Goal: Information Seeking & Learning: Check status

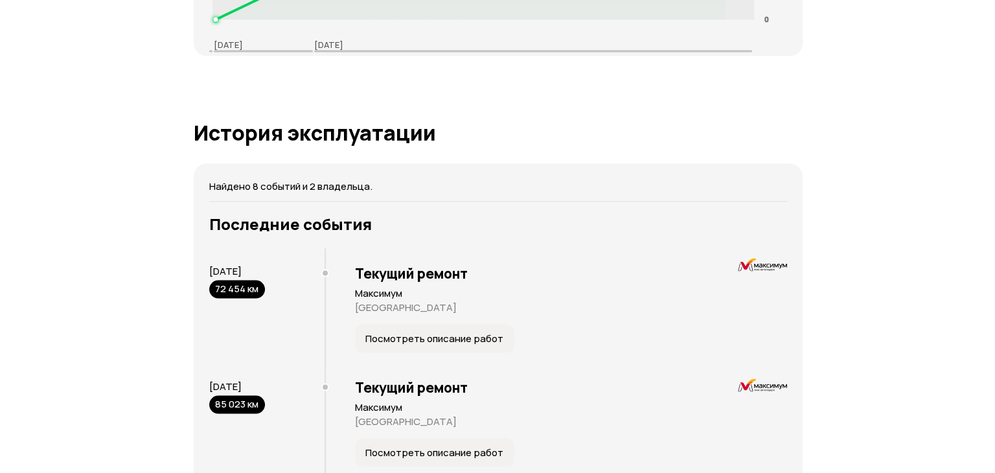
scroll to position [2656, 0]
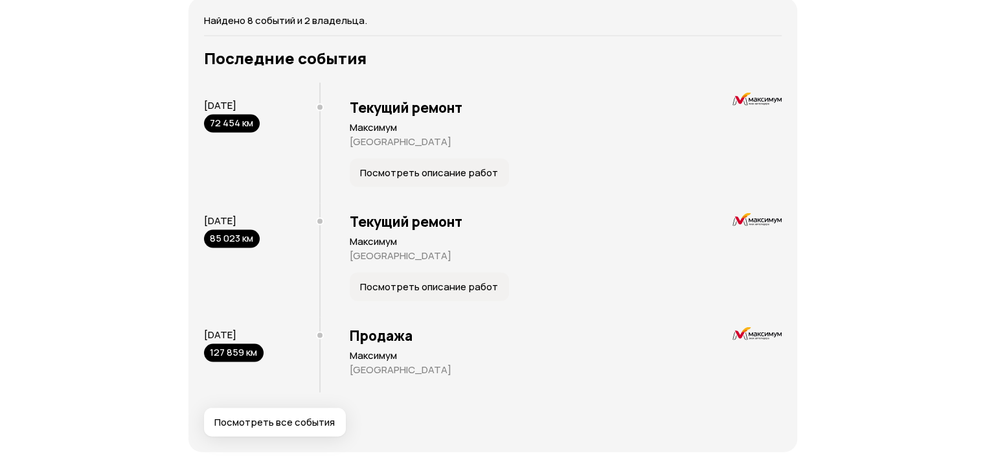
click at [280, 413] on button "Посмотреть все события" at bounding box center [275, 422] width 142 height 29
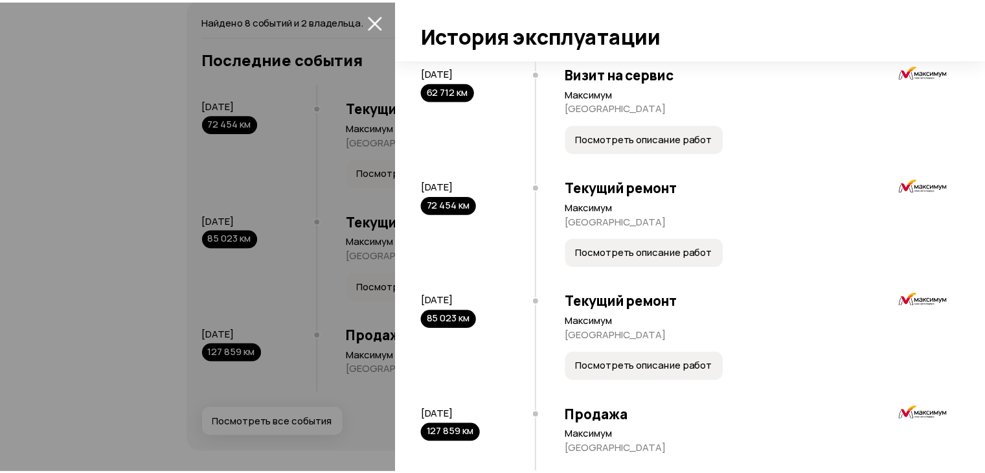
scroll to position [614, 0]
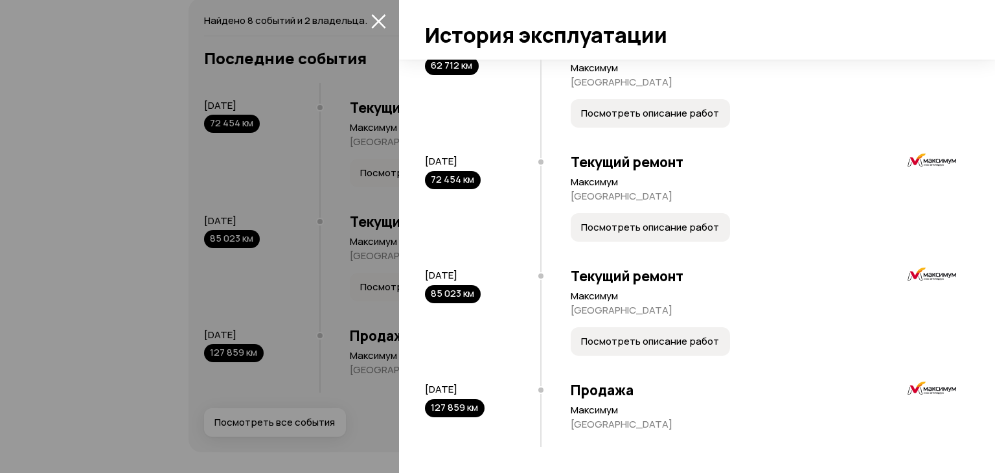
click at [667, 234] on button "Посмотреть описание работ" at bounding box center [650, 227] width 159 height 29
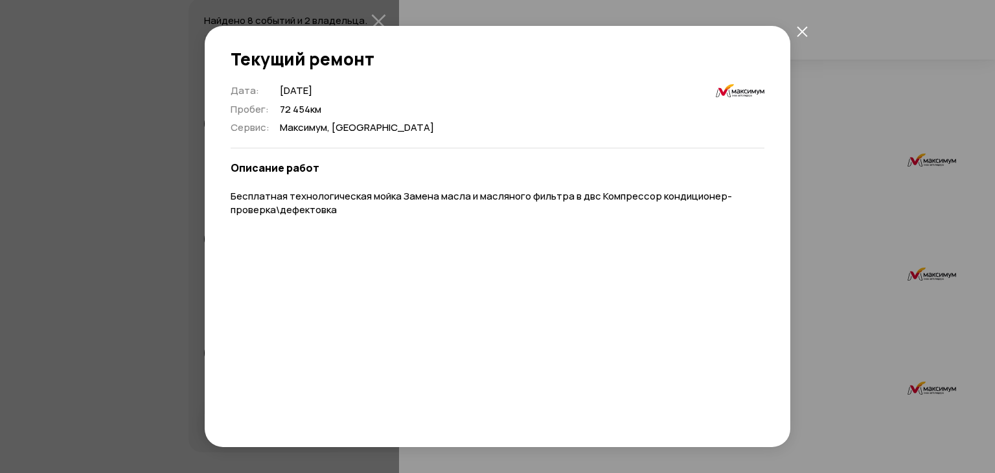
click at [797, 29] on icon "закрыть" at bounding box center [802, 31] width 11 height 11
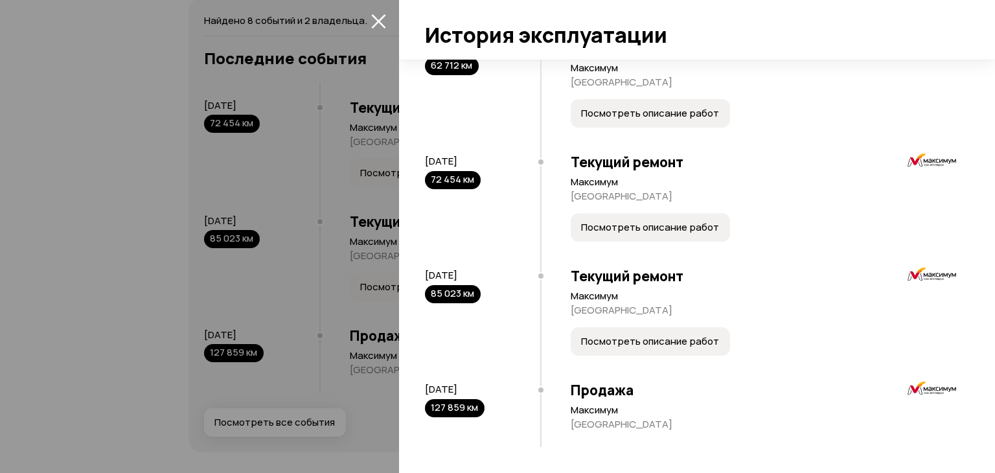
click at [656, 343] on span "Посмотреть описание работ" at bounding box center [650, 341] width 138 height 13
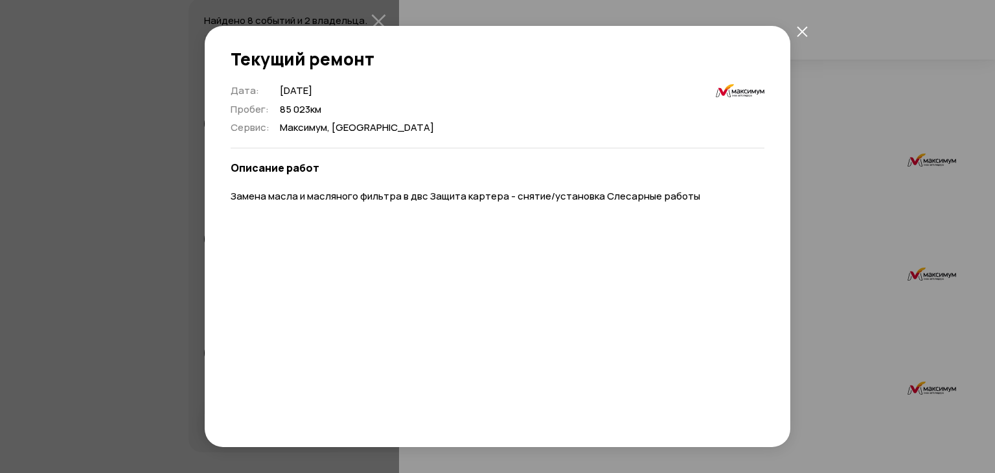
click at [800, 30] on icon "закрыть" at bounding box center [802, 31] width 11 height 11
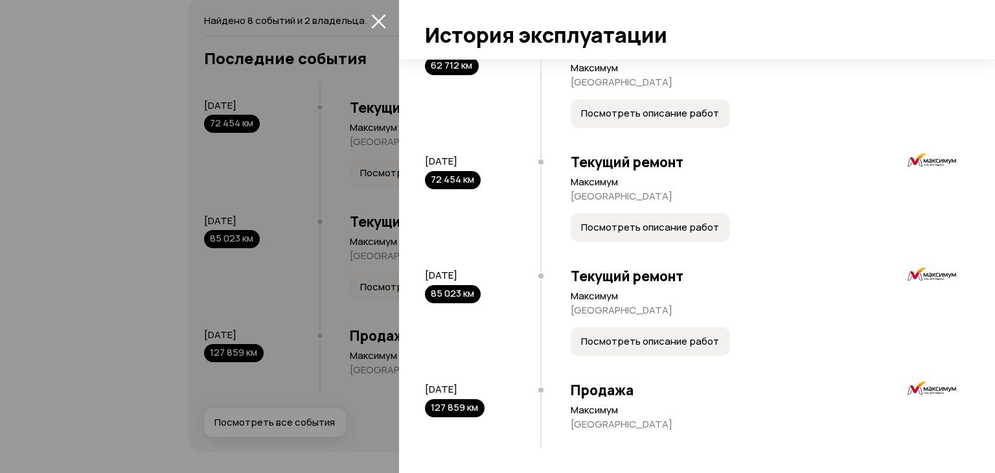
click at [186, 192] on div at bounding box center [497, 236] width 995 height 473
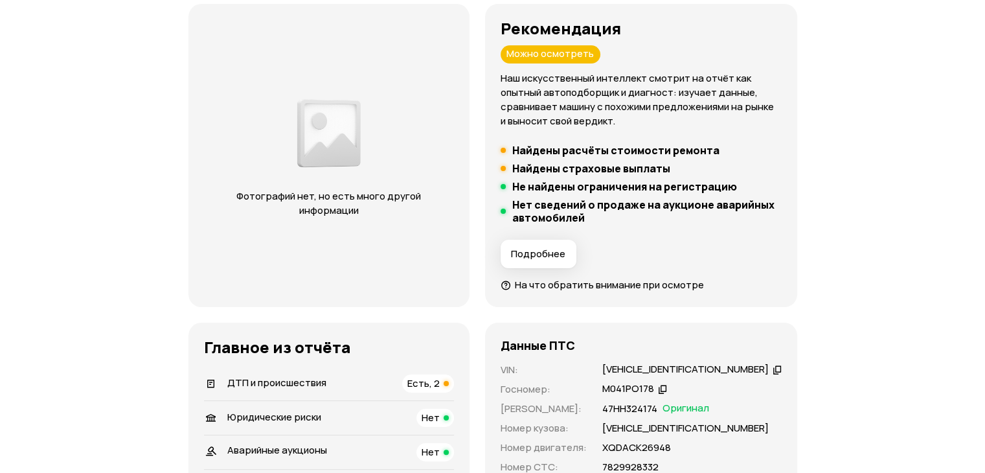
scroll to position [0, 0]
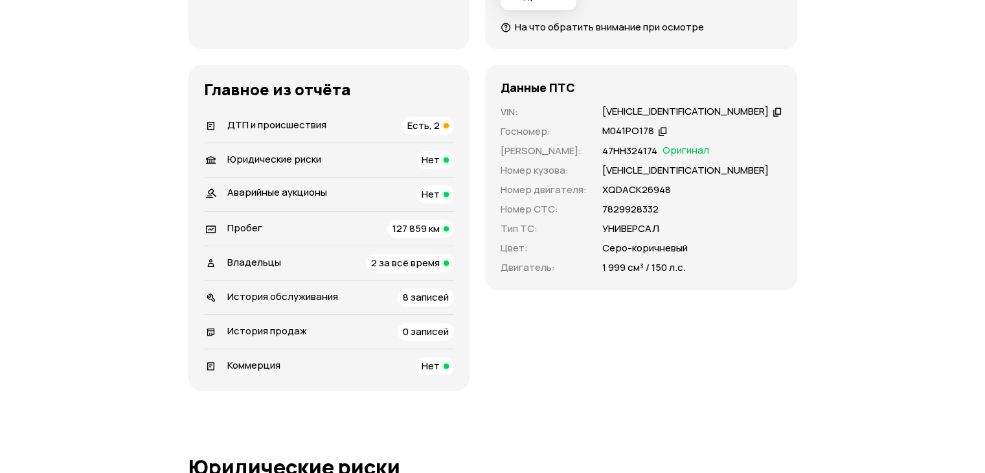
scroll to position [453, 0]
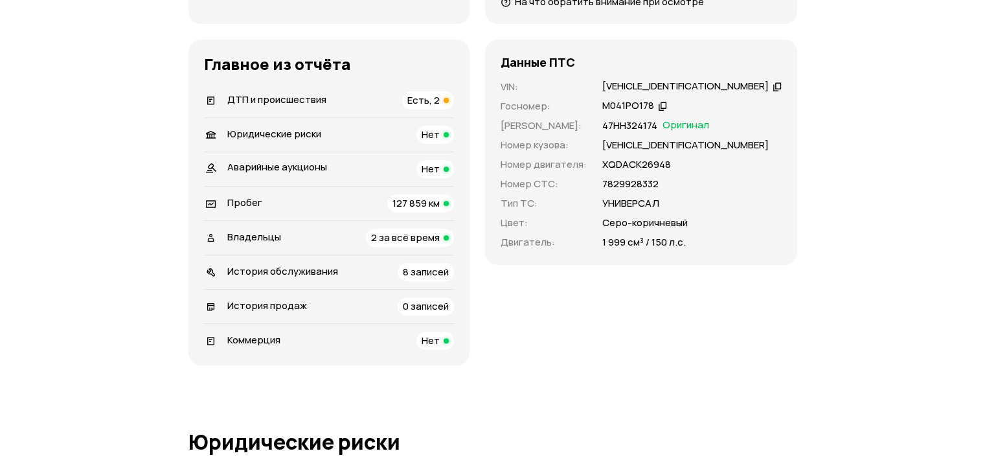
click at [310, 94] on span "ДТП и происшествия" at bounding box center [276, 100] width 99 height 14
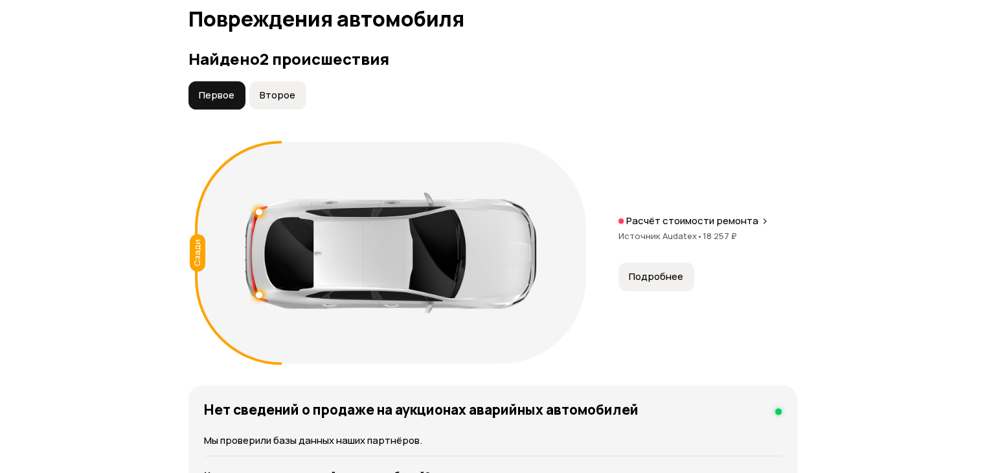
scroll to position [1463, 0]
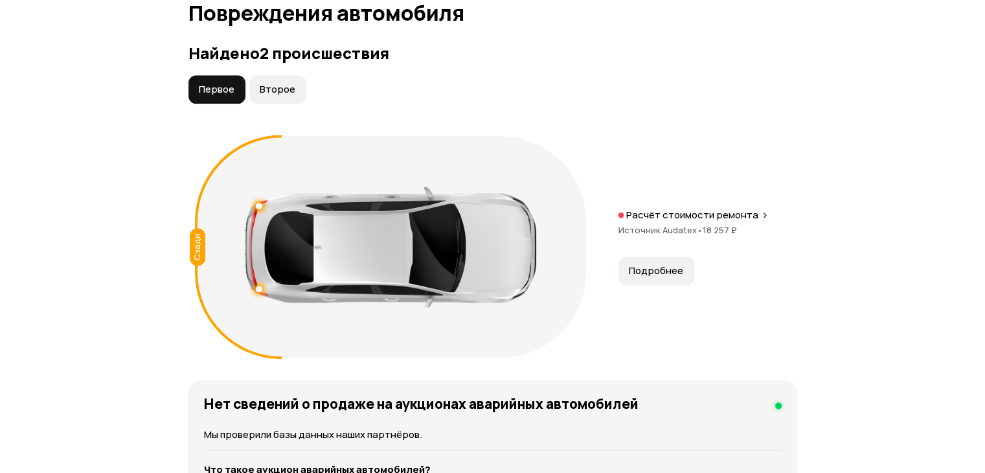
click at [273, 94] on span "Второе" at bounding box center [278, 89] width 36 height 13
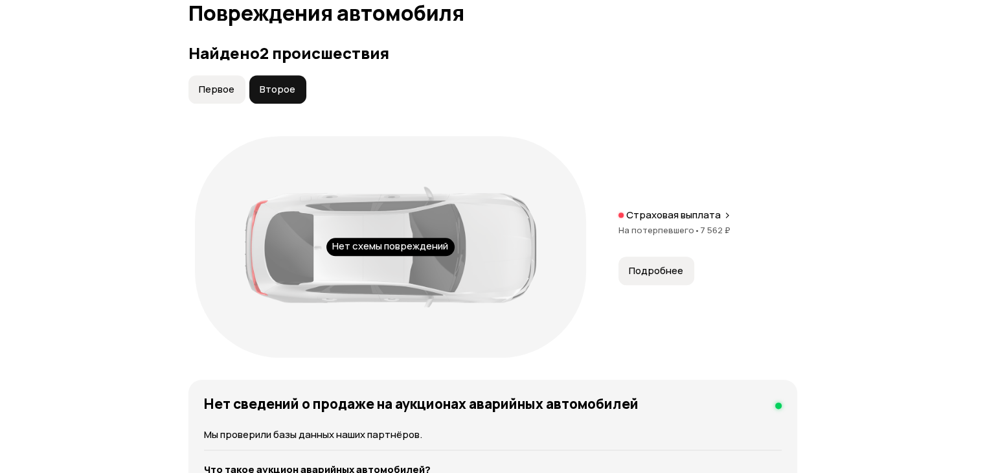
click at [230, 90] on span "Первое" at bounding box center [217, 89] width 36 height 13
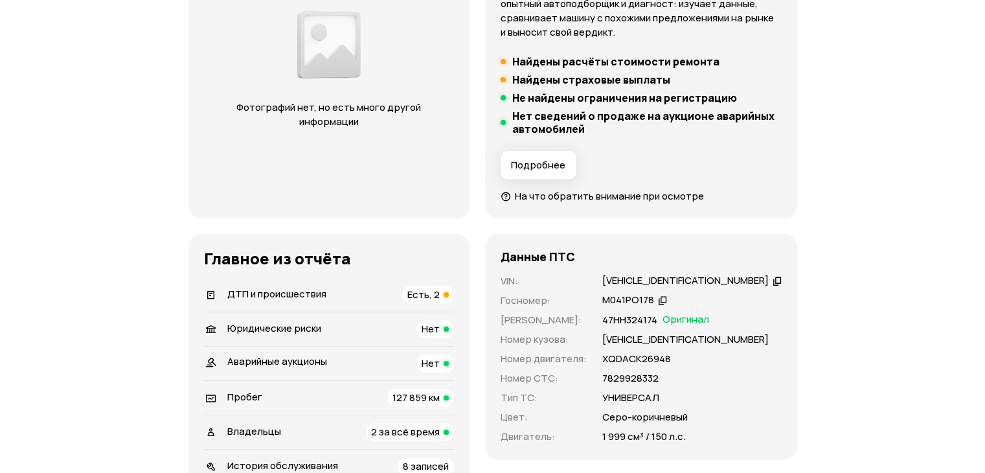
scroll to position [453, 0]
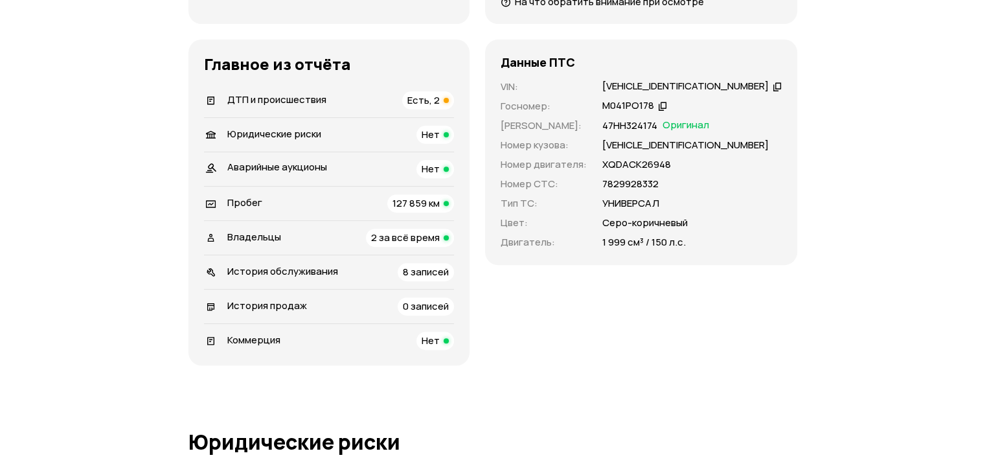
click at [625, 81] on div "[VEHICLE_IDENTIFICATION_NUMBER]" at bounding box center [685, 87] width 166 height 14
click at [773, 81] on icon at bounding box center [777, 86] width 9 height 13
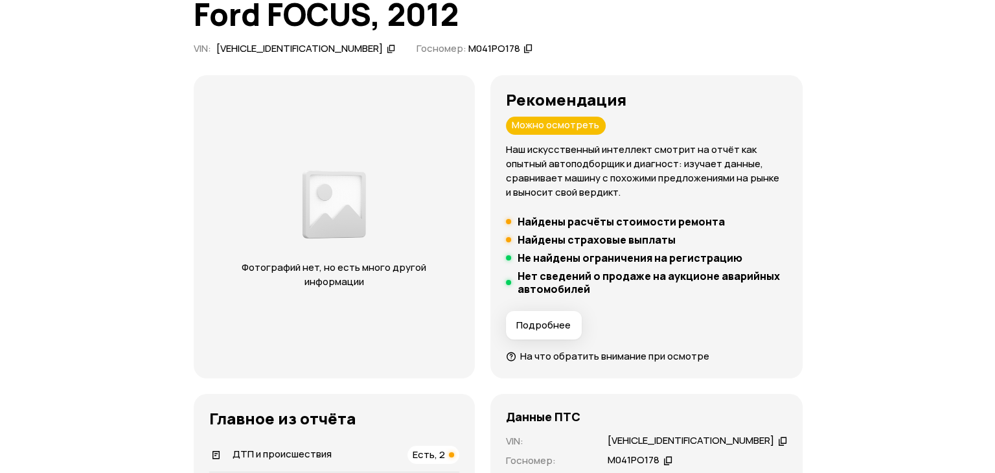
scroll to position [130, 0]
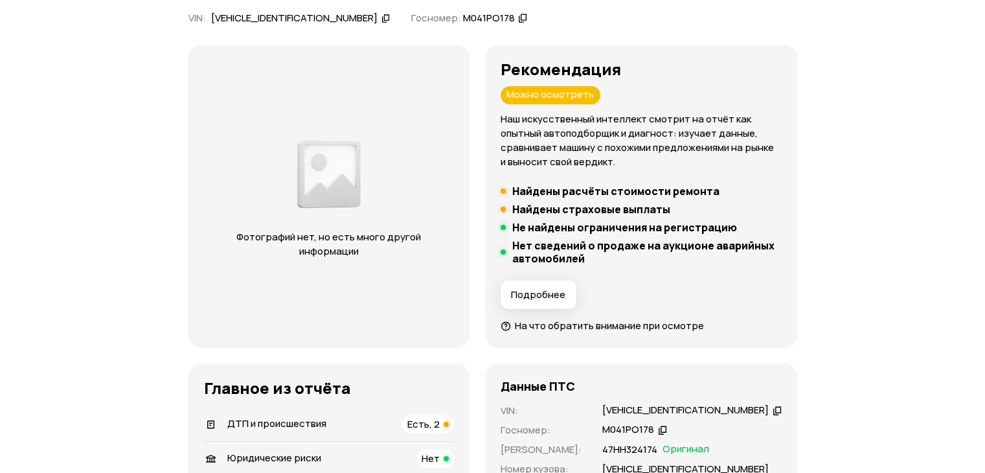
click at [563, 293] on span "Подробнее" at bounding box center [538, 294] width 54 height 13
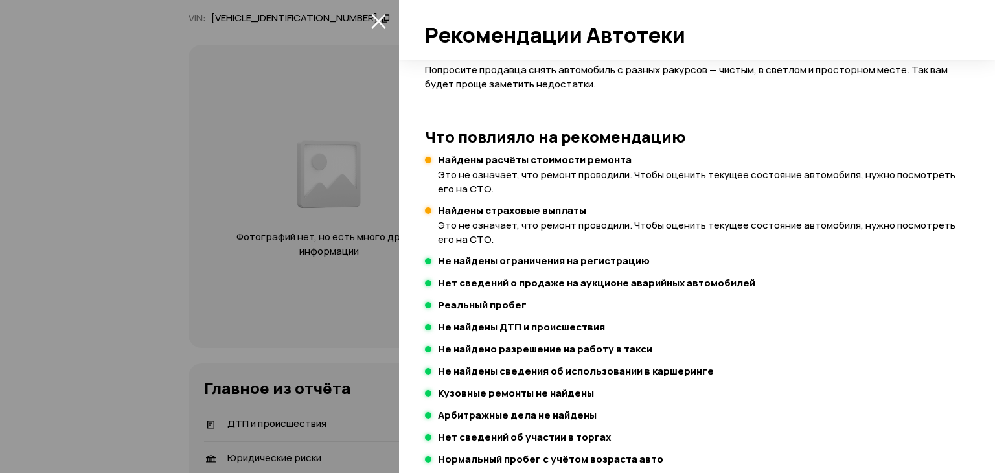
scroll to position [286, 0]
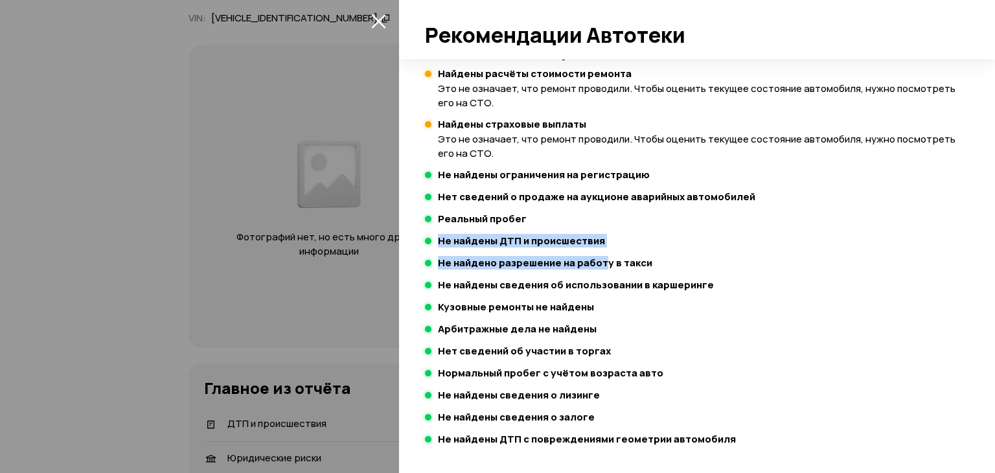
drag, startPoint x: 417, startPoint y: 240, endPoint x: 604, endPoint y: 262, distance: 187.8
click at [604, 262] on div "Не стоит рисковать Нужен взгляд эксперта Можно осмотреть Выезжайте на осмотр Ср…" at bounding box center [697, 266] width 596 height 413
click at [609, 242] on div "Не найдены ДТП и происшествия" at bounding box center [691, 241] width 538 height 14
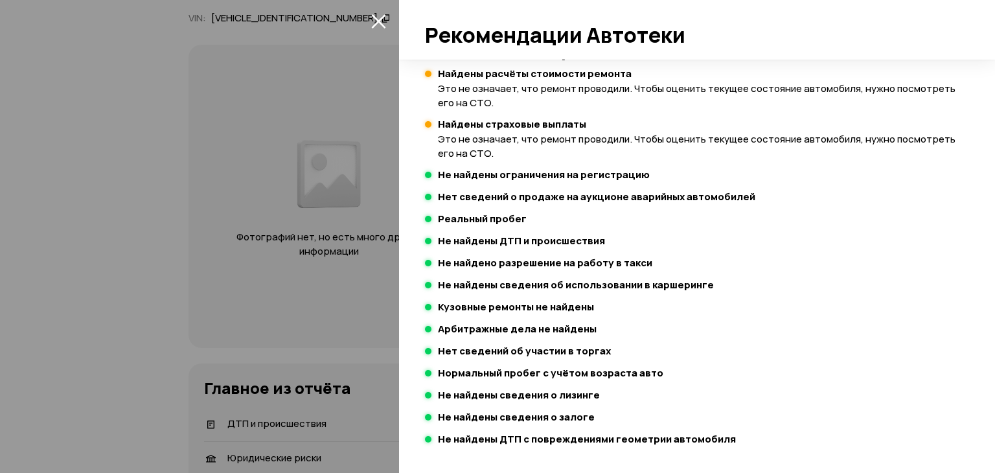
click at [446, 242] on h4 "Не найдены ДТП и происшествия" at bounding box center [521, 240] width 167 height 13
click at [223, 235] on div at bounding box center [497, 236] width 995 height 473
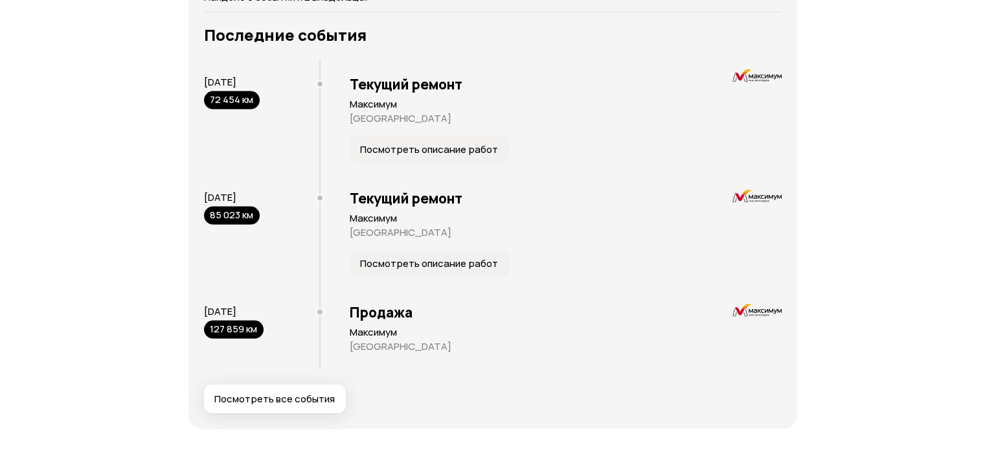
scroll to position [2591, 0]
